Goal: Navigation & Orientation: Find specific page/section

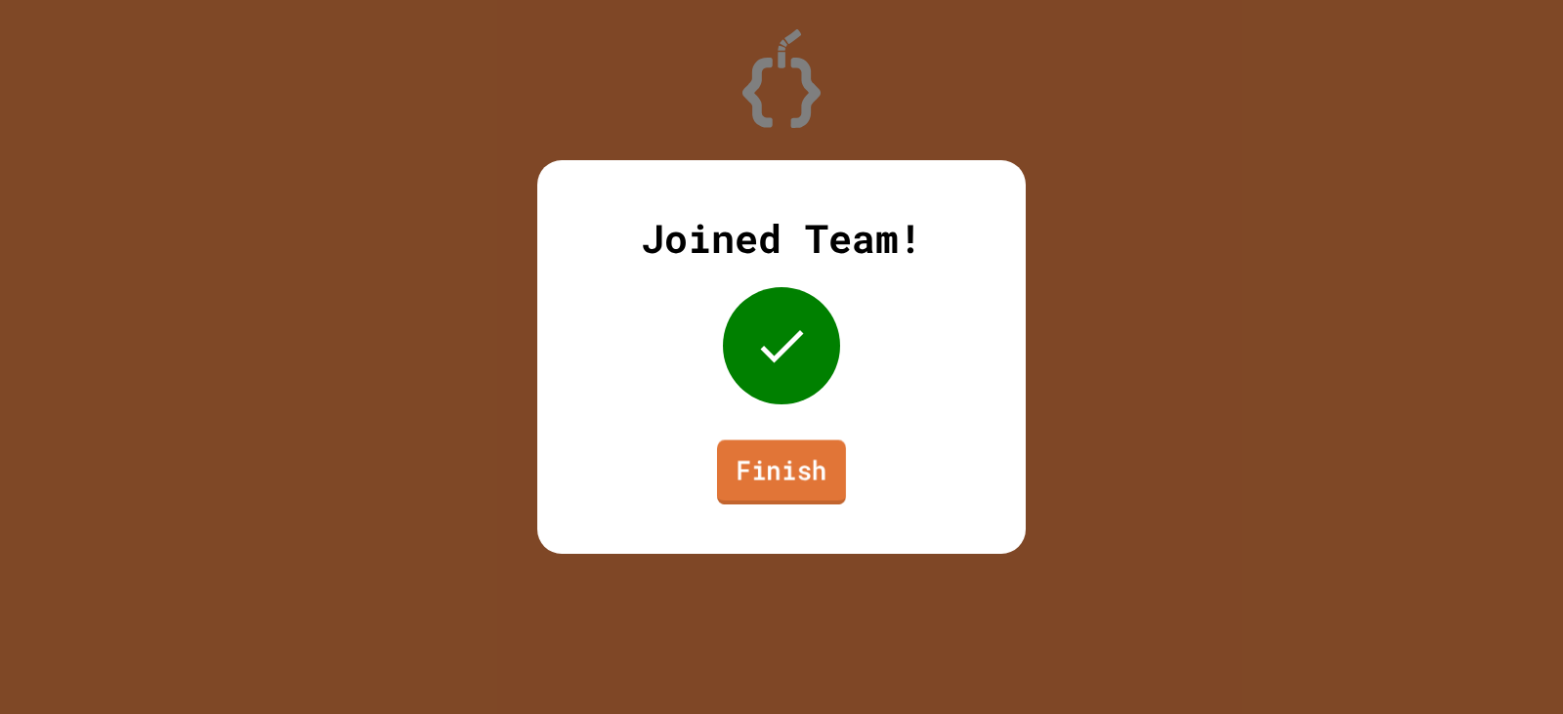
click at [802, 481] on link "Finish" at bounding box center [781, 472] width 129 height 64
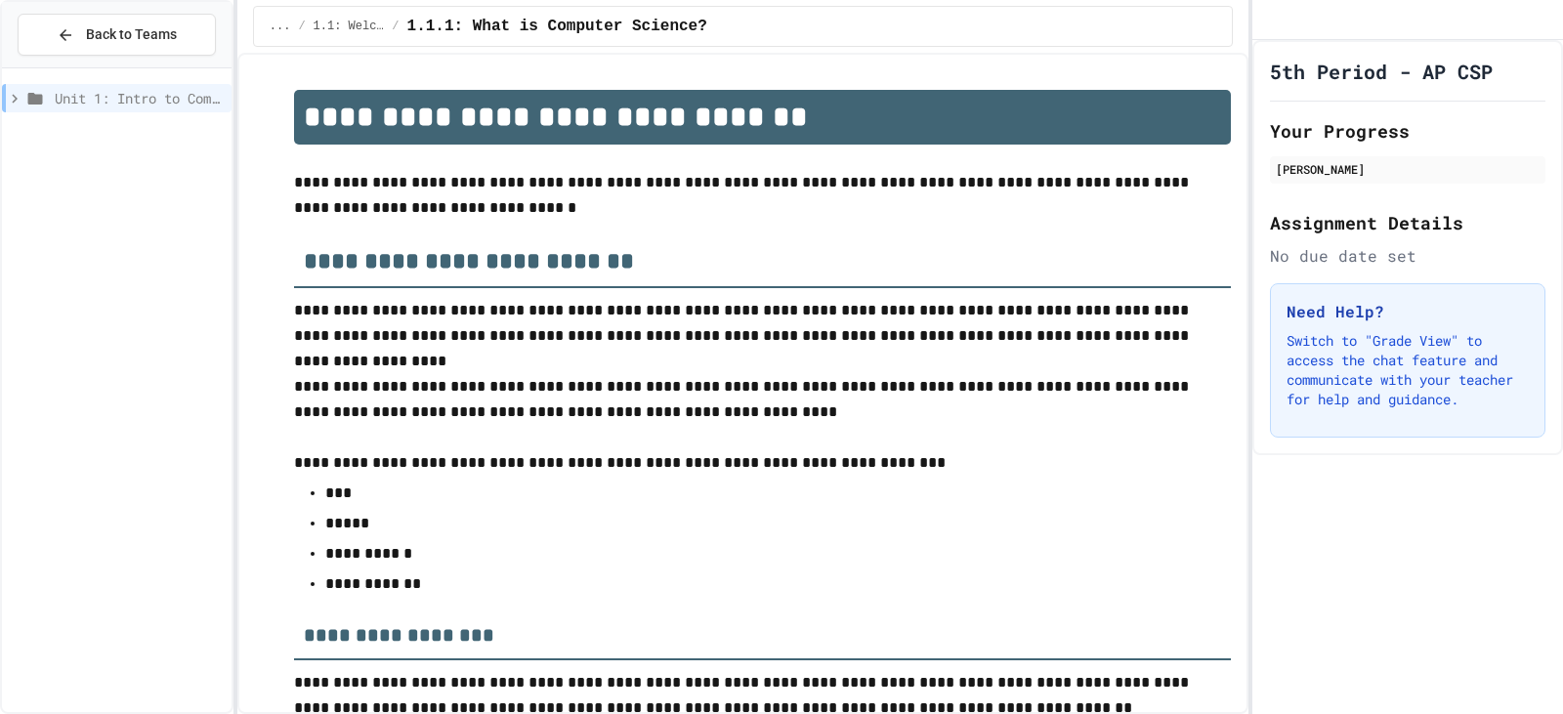
scroll to position [3067, 0]
